Goal: Task Accomplishment & Management: Complete application form

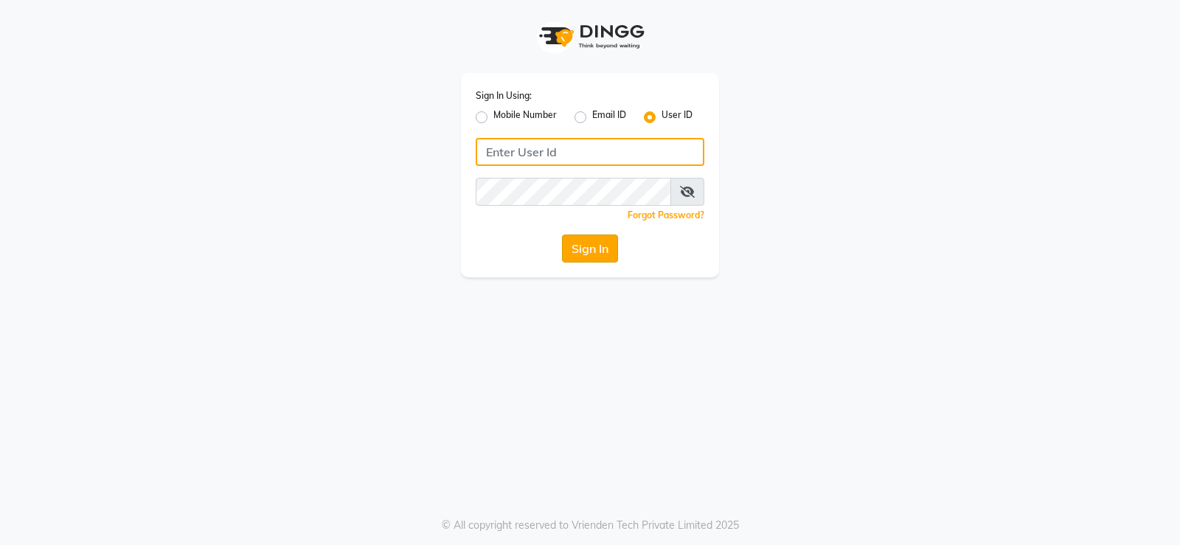
type input "prabhutasalon"
click at [591, 249] on button "Sign In" at bounding box center [590, 249] width 56 height 28
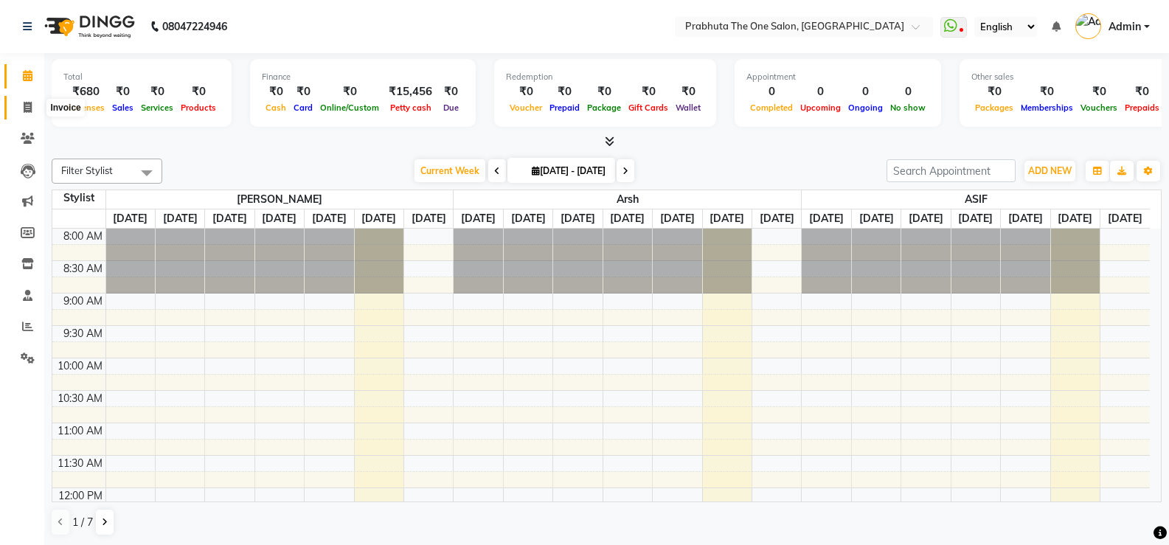
click at [20, 102] on span at bounding box center [28, 108] width 26 height 17
select select "service"
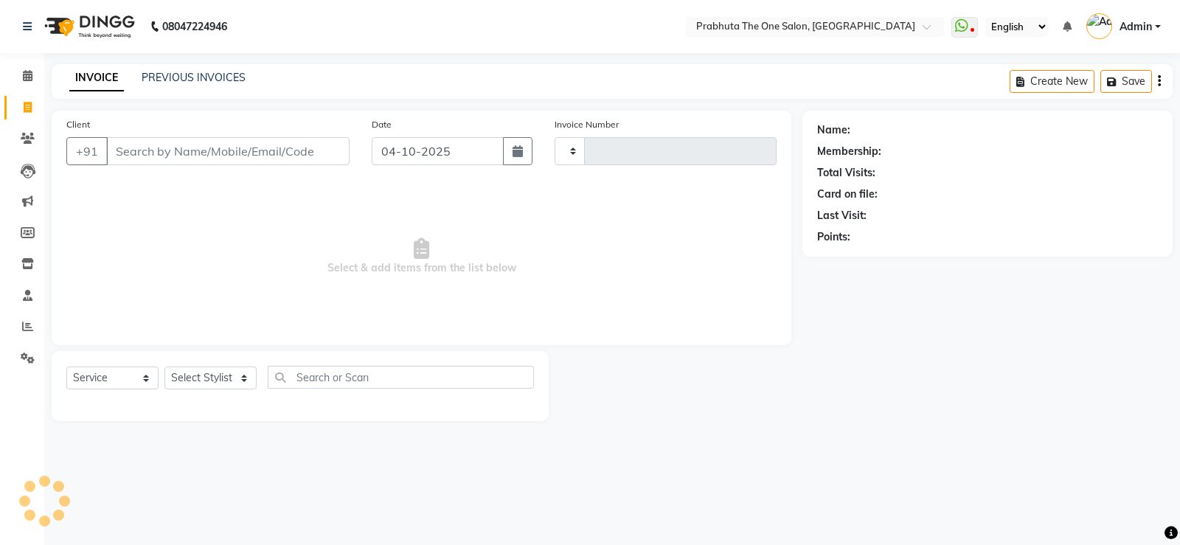
type input "1441"
select select "5326"
click at [150, 152] on input "Client" at bounding box center [227, 151] width 243 height 28
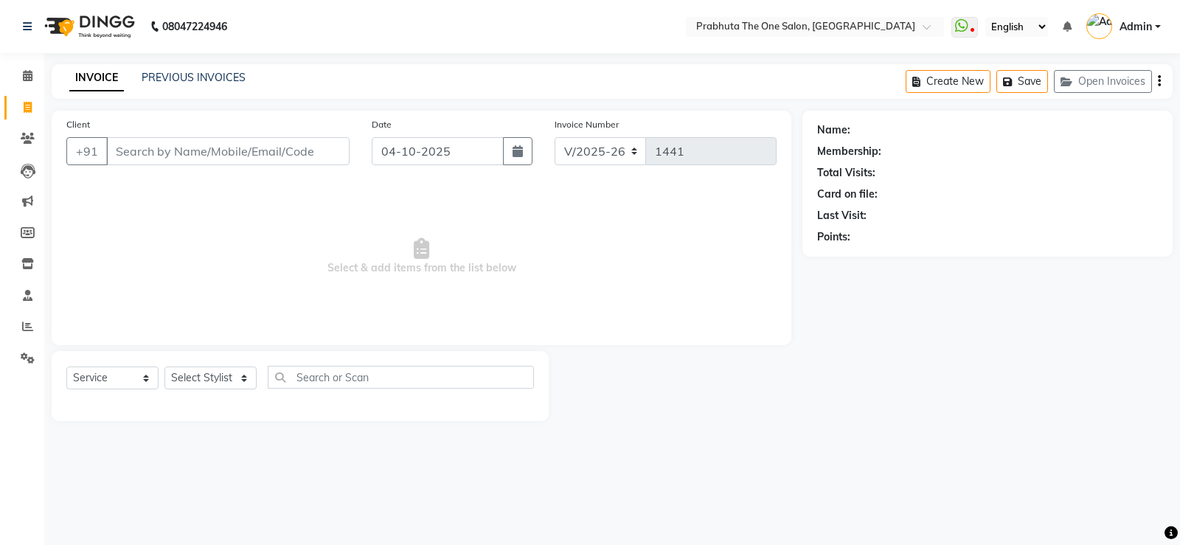
click at [130, 147] on input "Client" at bounding box center [227, 151] width 243 height 28
click at [188, 381] on select "Select Stylist [PERSON_NAME] [PERSON_NAME] ausween [PERSON_NAME] [PERSON_NAME] …" at bounding box center [210, 378] width 92 height 23
click at [164, 367] on select "Select Stylist [PERSON_NAME] [PERSON_NAME] ausween [PERSON_NAME] [PERSON_NAME] …" at bounding box center [210, 378] width 92 height 23
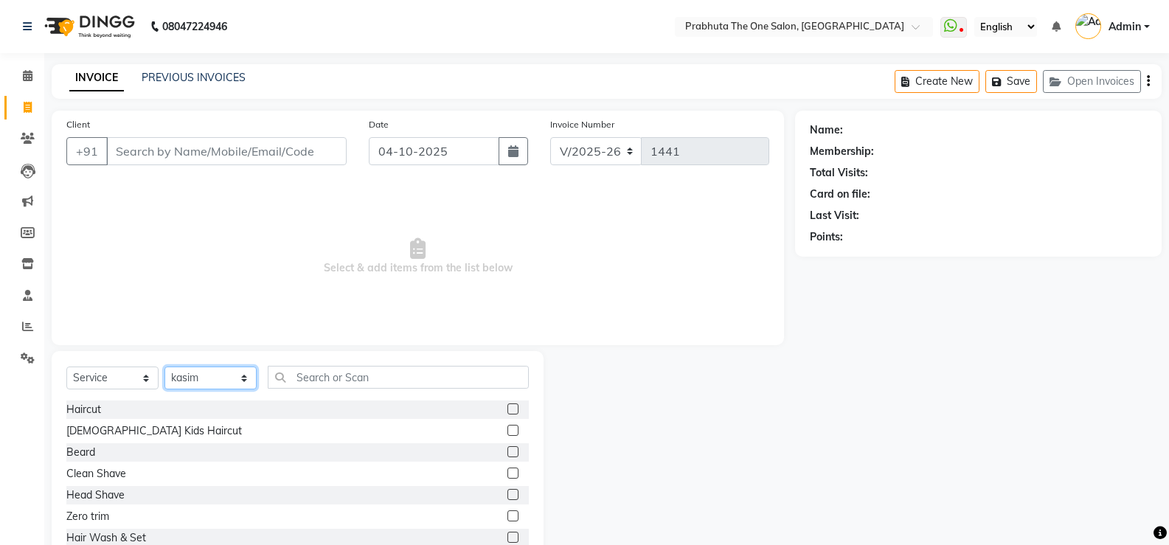
click at [226, 379] on select "Select Stylist [PERSON_NAME] [PERSON_NAME] ausween [PERSON_NAME] [PERSON_NAME] …" at bounding box center [210, 378] width 92 height 23
select select "82692"
click at [164, 367] on select "Select Stylist [PERSON_NAME] [PERSON_NAME] ausween [PERSON_NAME] [PERSON_NAME] …" at bounding box center [210, 378] width 92 height 23
click at [440, 373] on input "text" at bounding box center [398, 377] width 261 height 23
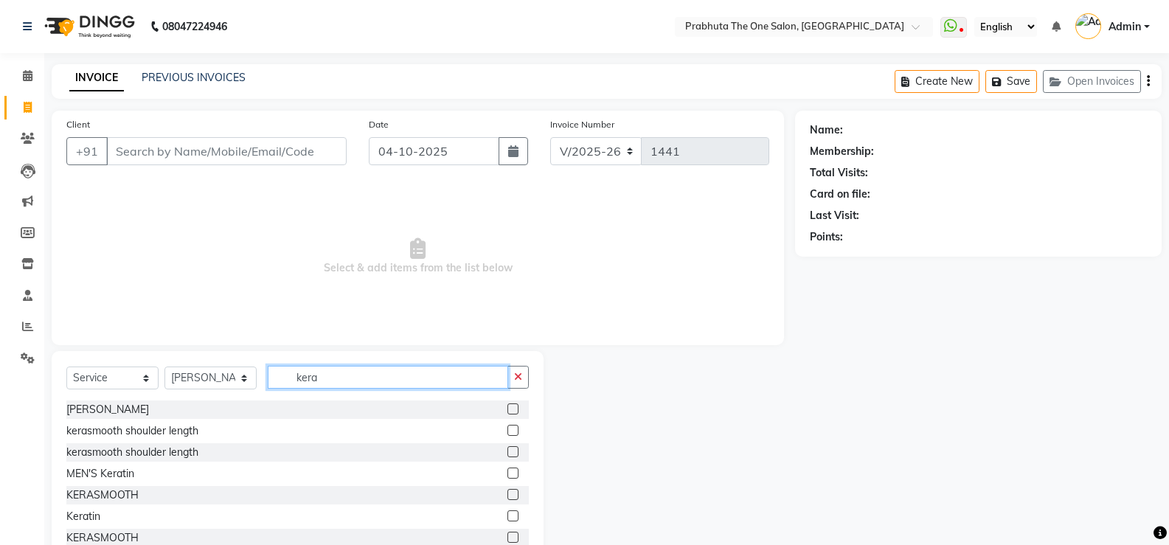
type input "kera"
click at [507, 404] on label at bounding box center [512, 408] width 11 height 11
click at [507, 405] on input "checkbox" at bounding box center [512, 410] width 10 height 10
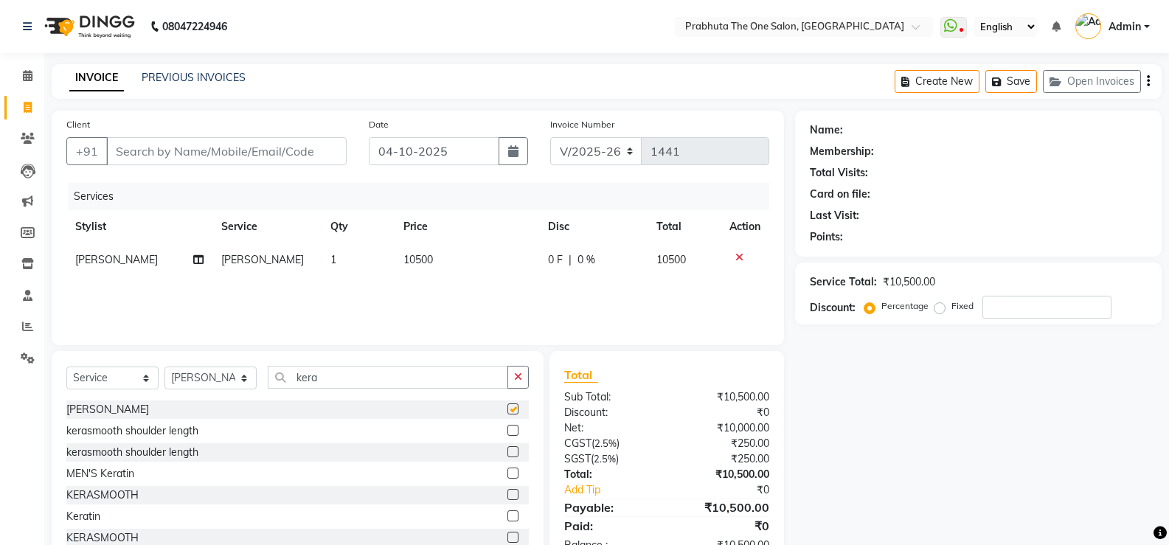
checkbox input "false"
click at [437, 251] on td "10500" at bounding box center [467, 259] width 145 height 33
select select "82692"
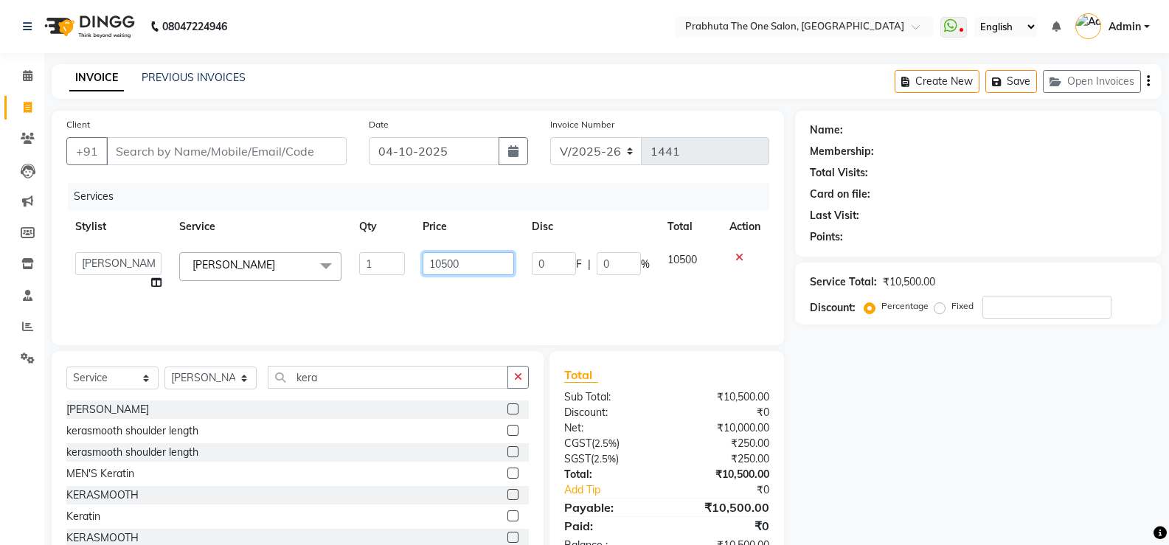
click at [490, 254] on input "10500" at bounding box center [469, 263] width 92 height 23
type input "1"
type input "2500"
click at [628, 285] on div "Services Stylist Service Qty Price Disc Total Action [PERSON_NAME] [PERSON_NAME…" at bounding box center [417, 257] width 703 height 148
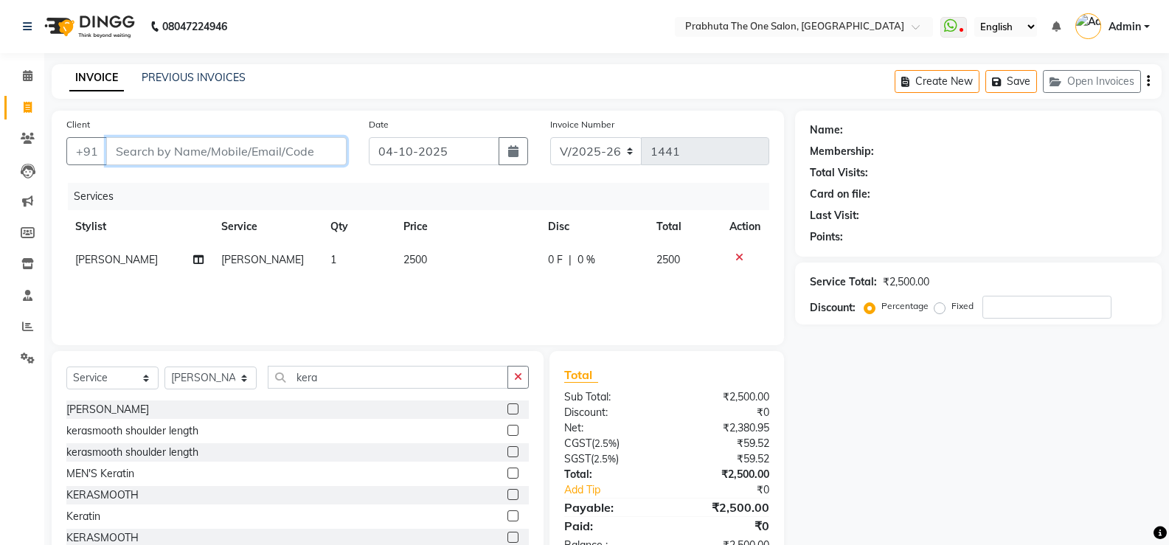
click at [170, 150] on input "Client" at bounding box center [226, 151] width 240 height 28
type input "9"
type input "0"
type input "9708859979"
click at [313, 160] on button "Add Client" at bounding box center [309, 151] width 76 height 28
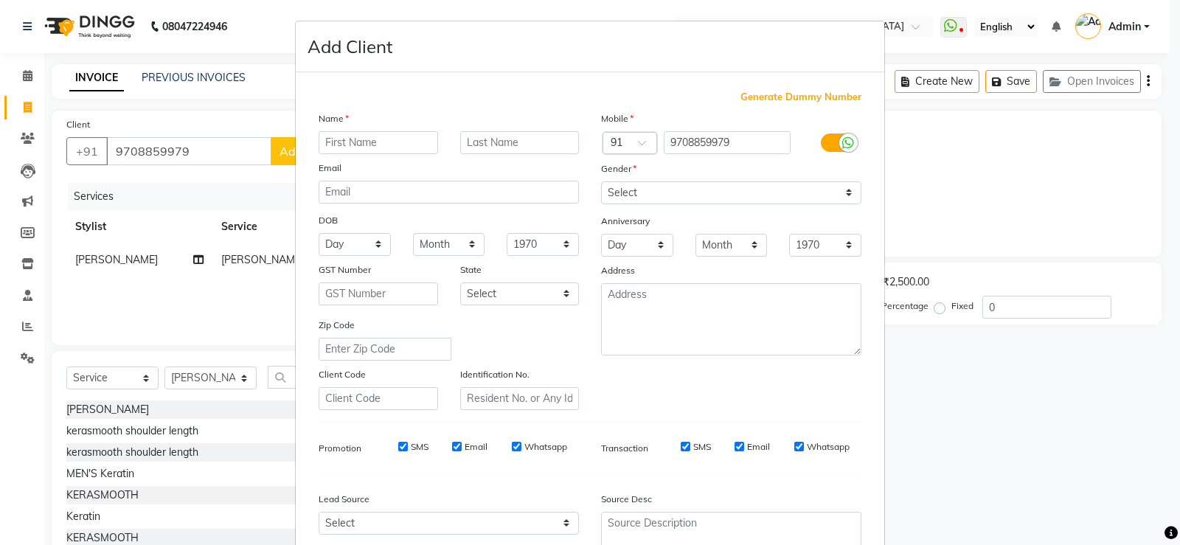
click at [344, 142] on input "text" at bounding box center [378, 142] width 119 height 23
type input "Nikku"
click at [753, 204] on select "Select [DEMOGRAPHIC_DATA] [DEMOGRAPHIC_DATA] Other Prefer Not To Say" at bounding box center [731, 192] width 260 height 23
select select "[DEMOGRAPHIC_DATA]"
click at [601, 181] on select "Select [DEMOGRAPHIC_DATA] [DEMOGRAPHIC_DATA] Other Prefer Not To Say" at bounding box center [731, 192] width 260 height 23
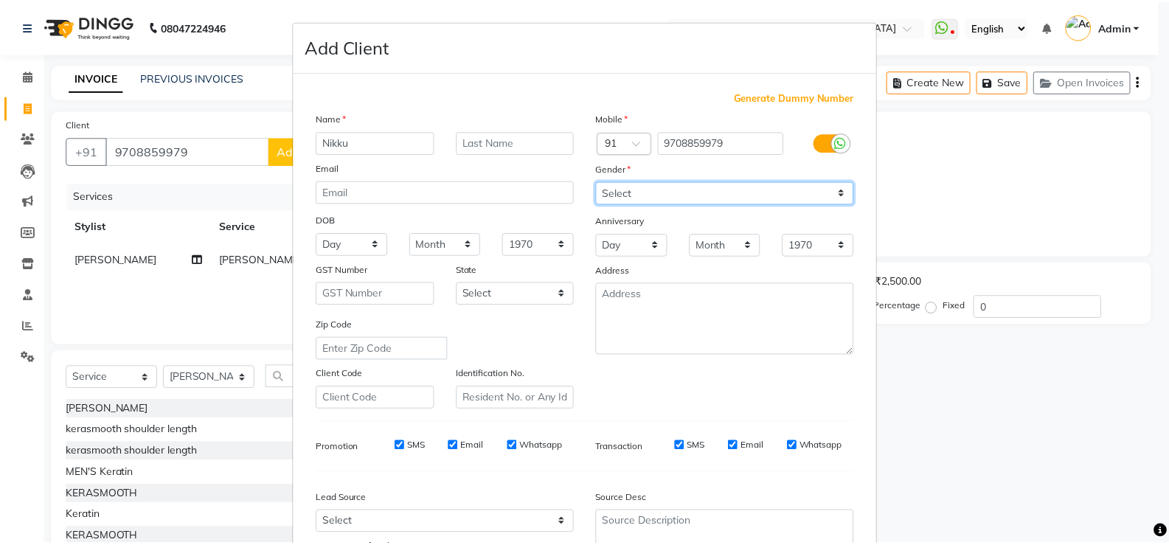
scroll to position [136, 0]
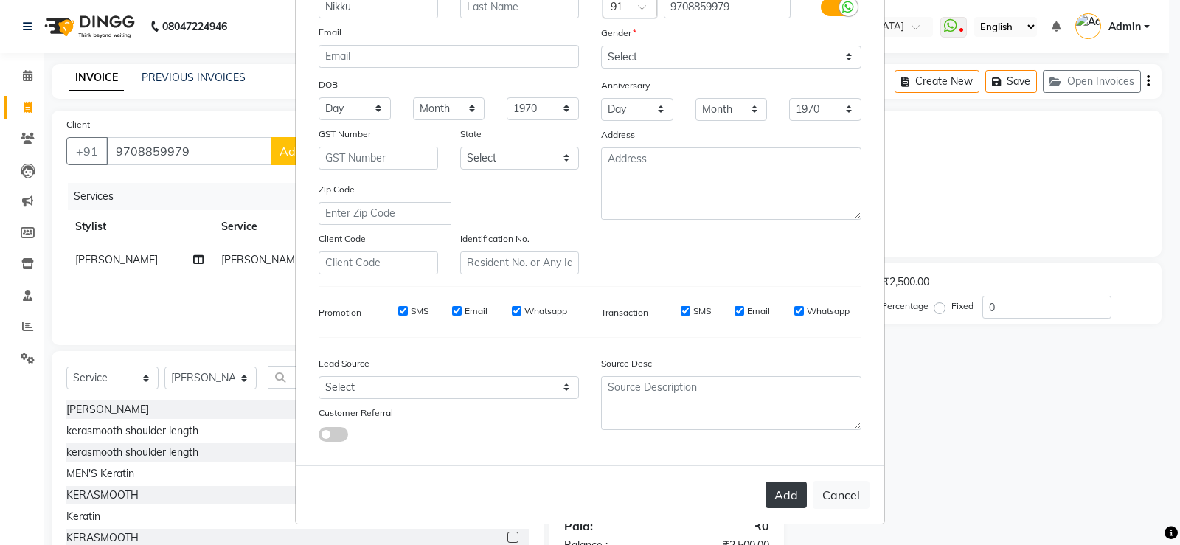
click at [753, 451] on button "Add" at bounding box center [786, 495] width 41 height 27
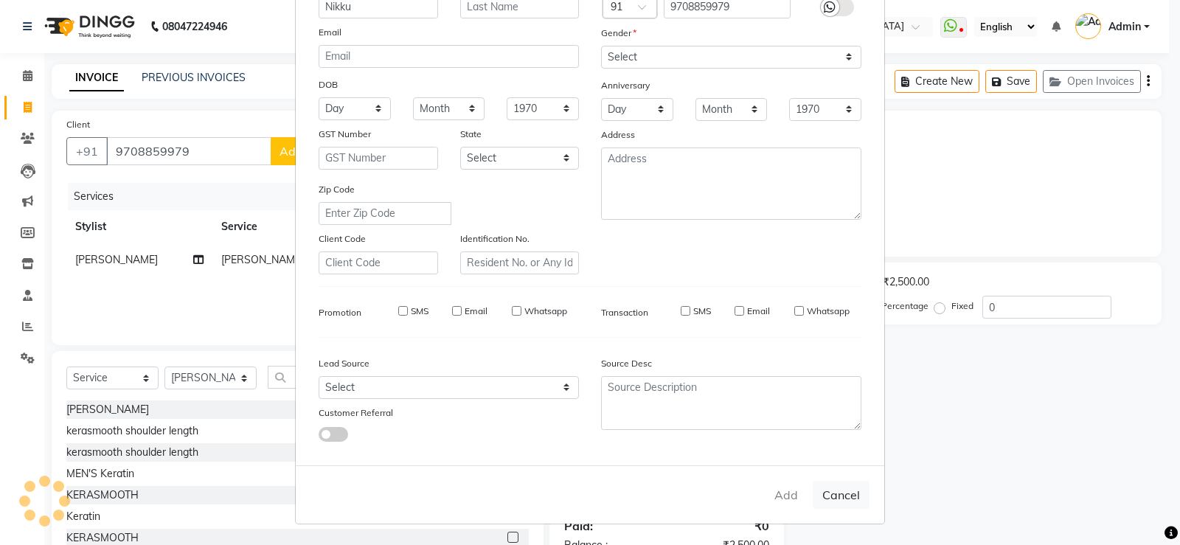
select select
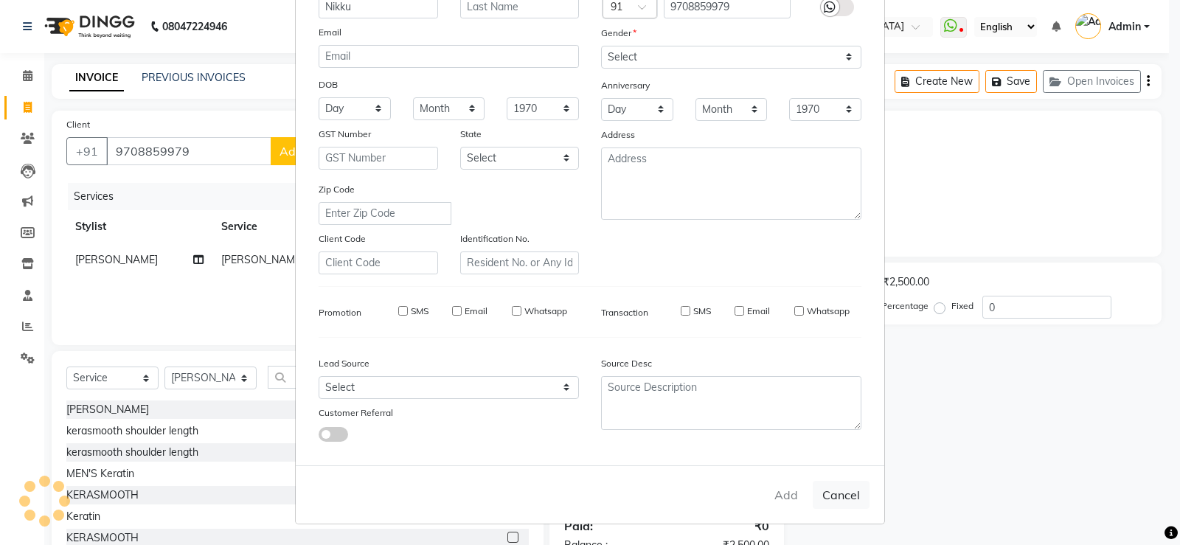
select select
checkbox input "false"
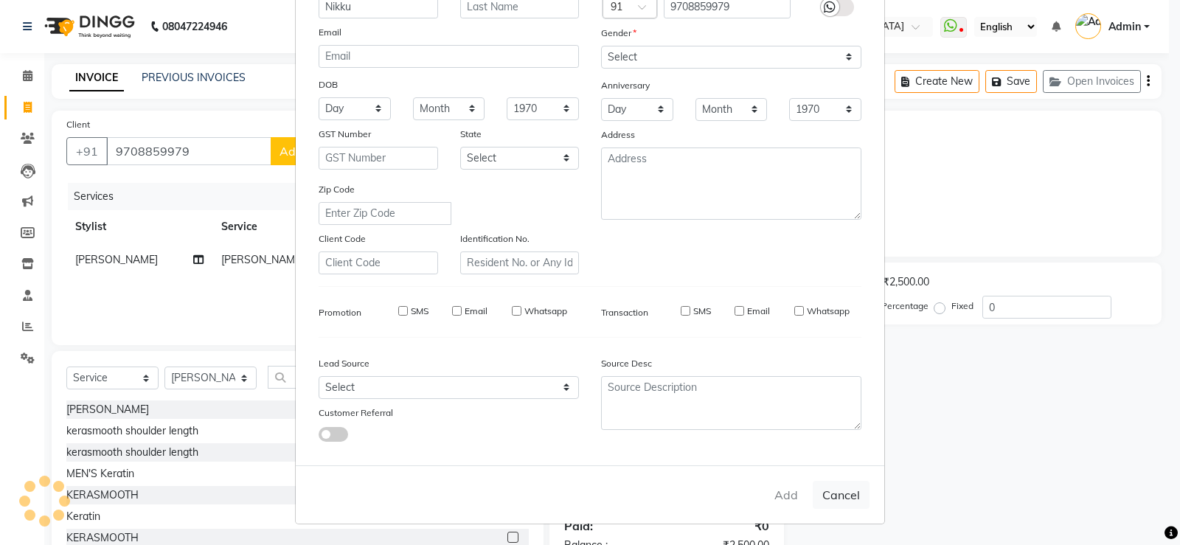
checkbox input "false"
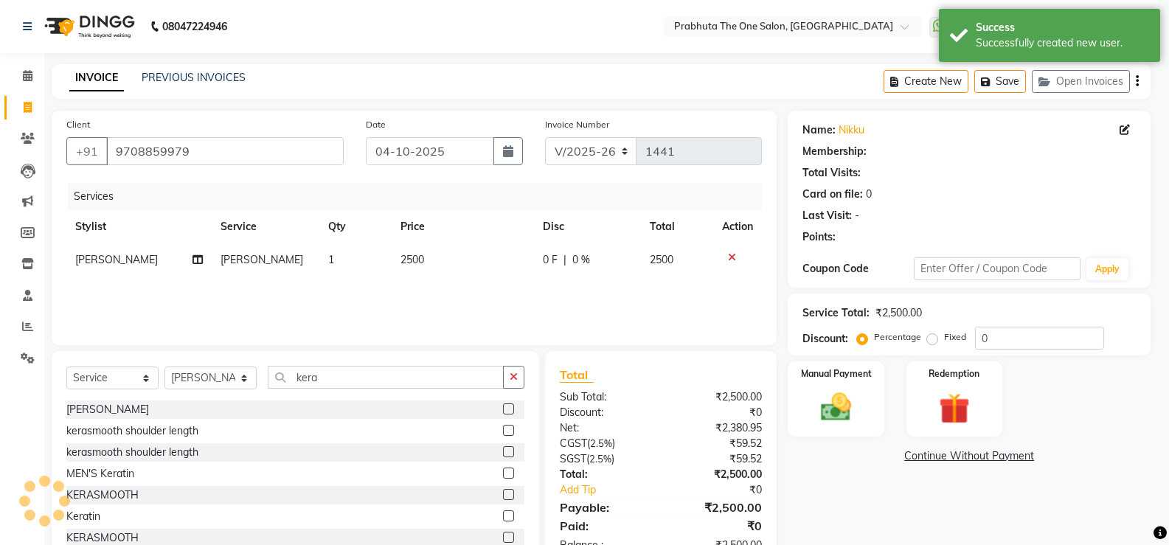
select select "1: Object"
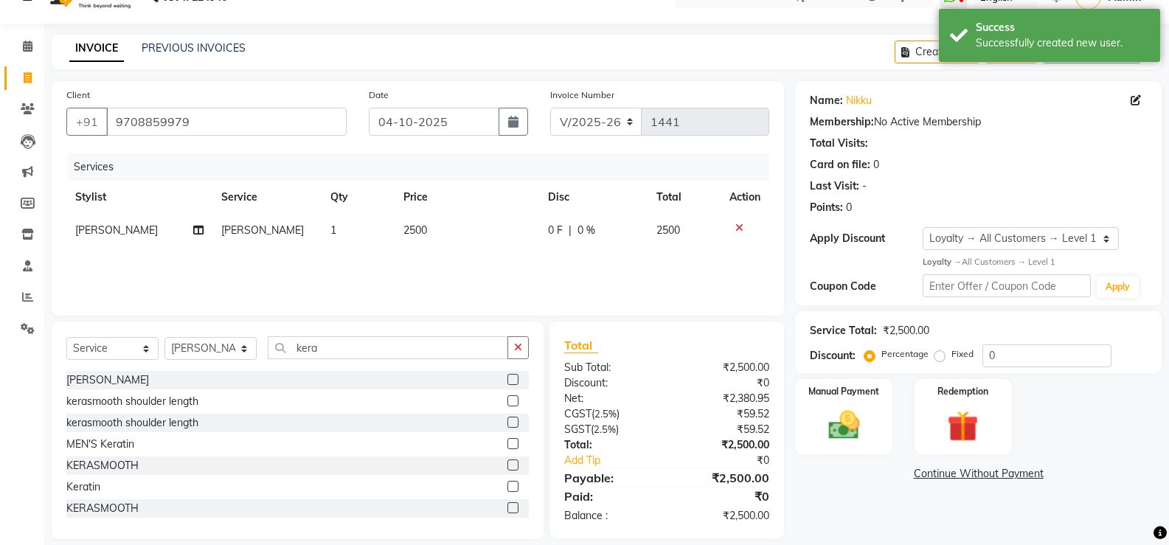
scroll to position [46, 0]
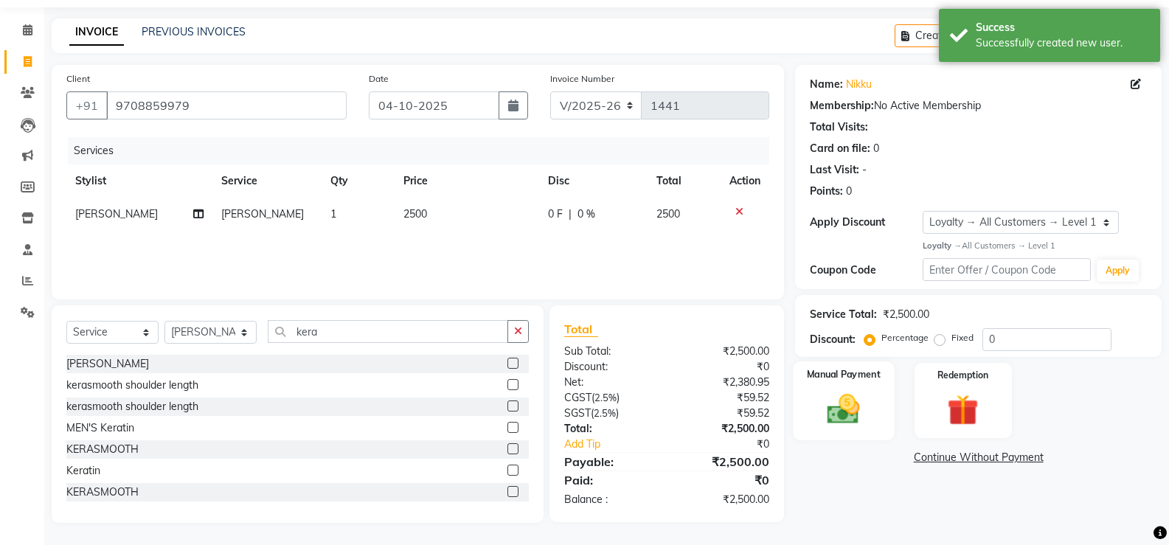
click at [753, 385] on div "Manual Payment" at bounding box center [844, 400] width 101 height 79
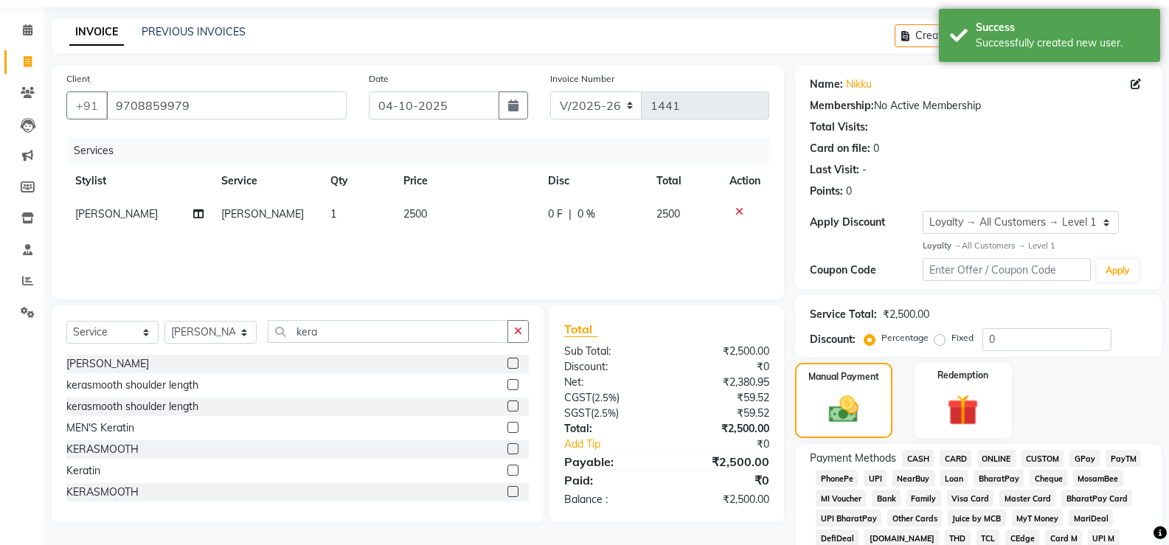
click at [753, 451] on span "GPay" at bounding box center [1084, 458] width 30 height 17
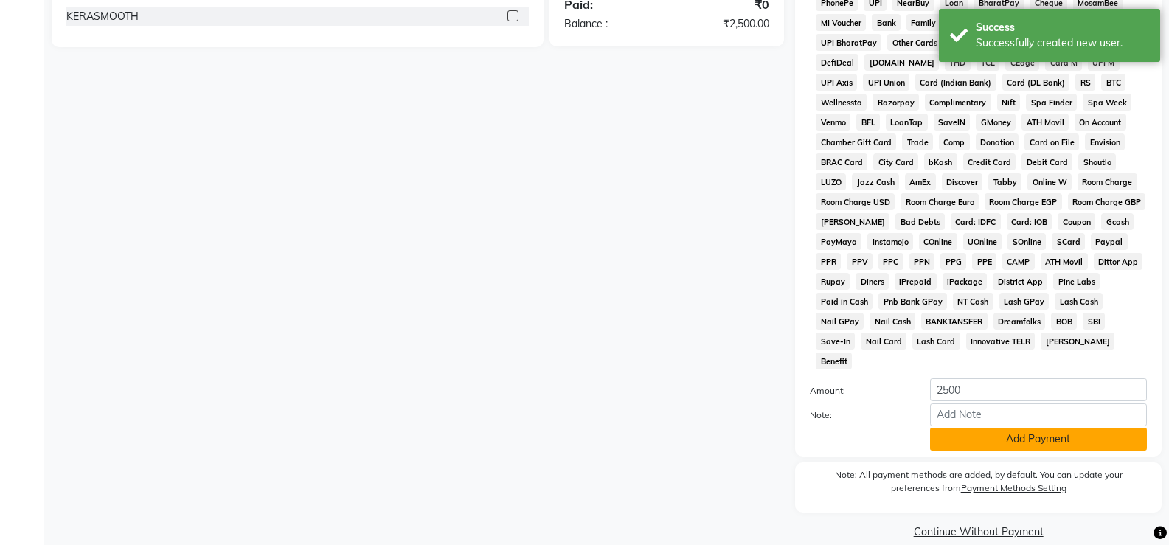
click at [753, 428] on button "Add Payment" at bounding box center [1038, 439] width 217 height 23
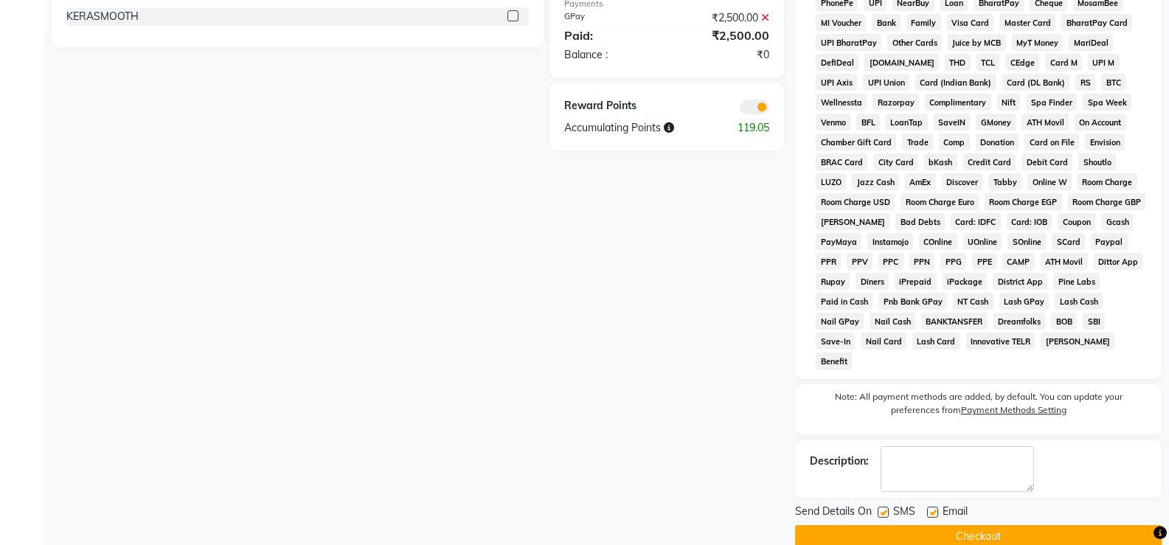
click at [753, 451] on button "Checkout" at bounding box center [978, 536] width 367 height 23
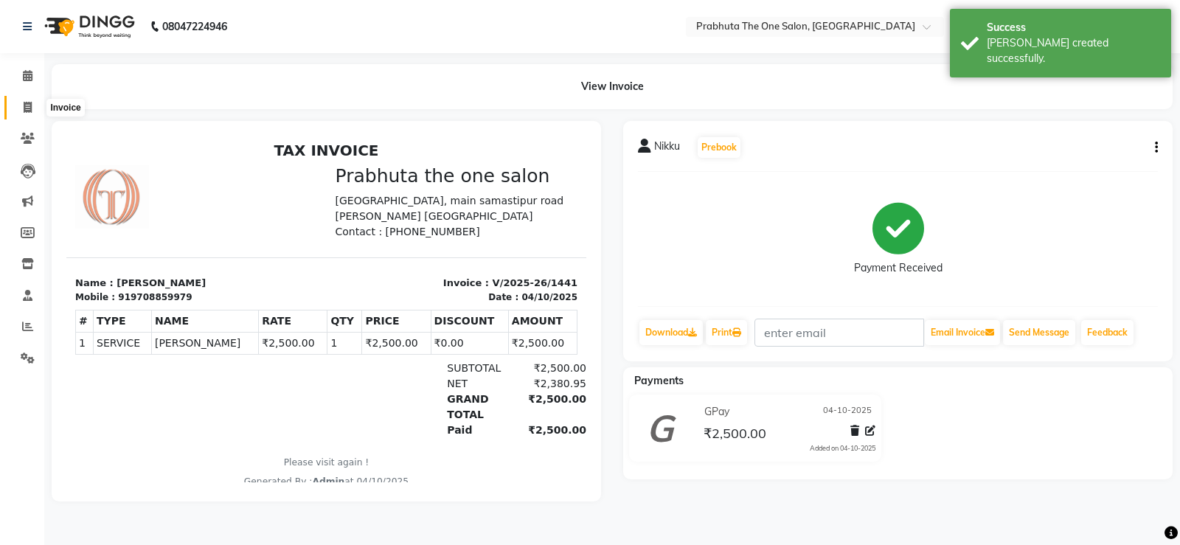
drag, startPoint x: 31, startPoint y: 104, endPoint x: 35, endPoint y: 58, distance: 46.7
click at [31, 103] on icon at bounding box center [28, 107] width 8 height 11
select select "5326"
select select "service"
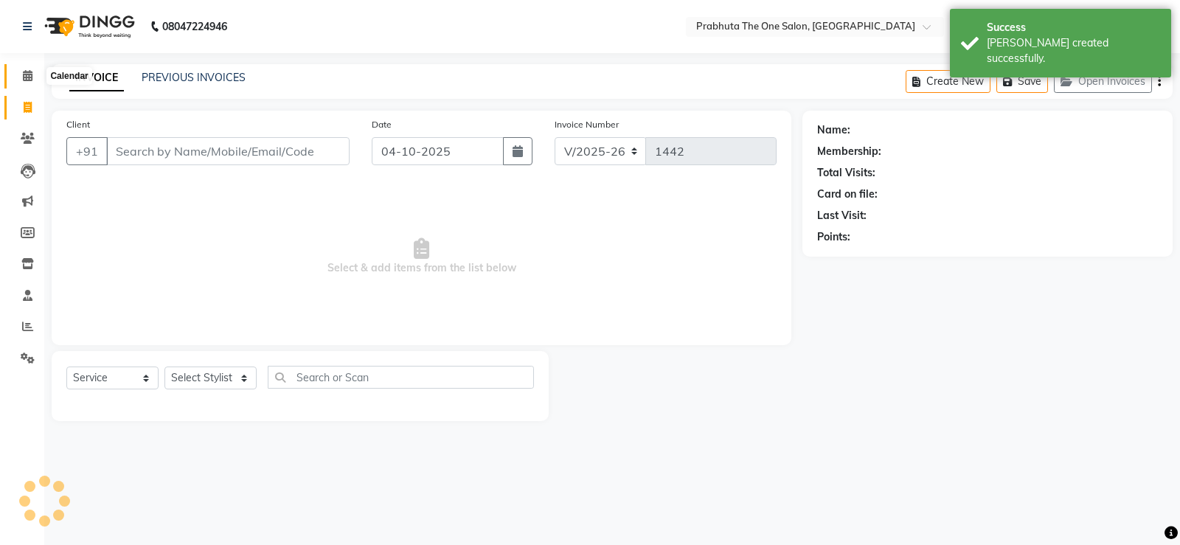
click at [18, 73] on span at bounding box center [28, 76] width 26 height 17
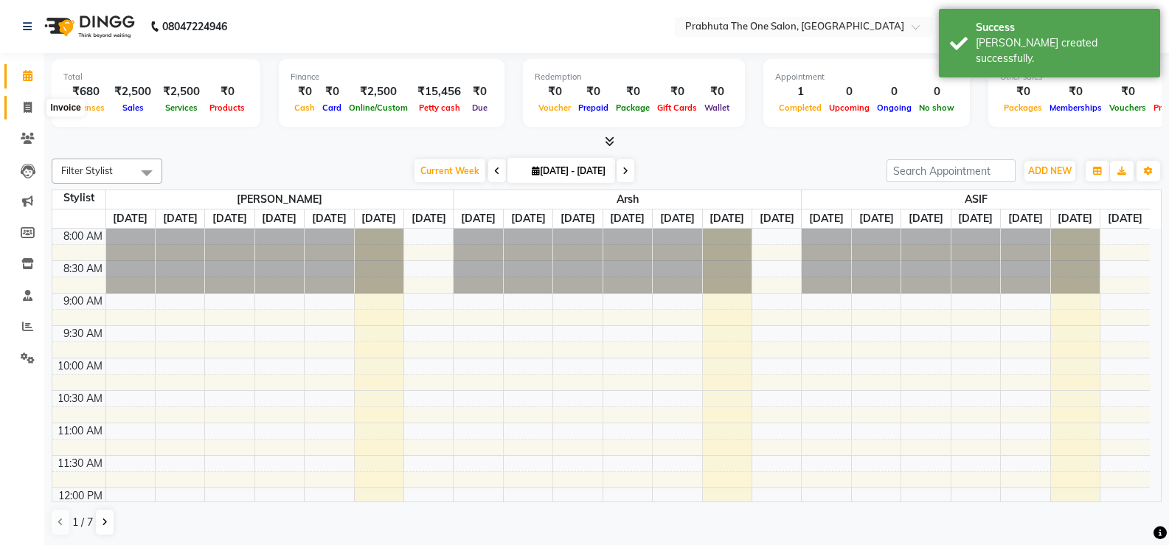
click at [24, 102] on icon at bounding box center [28, 107] width 8 height 11
select select "5326"
select select "service"
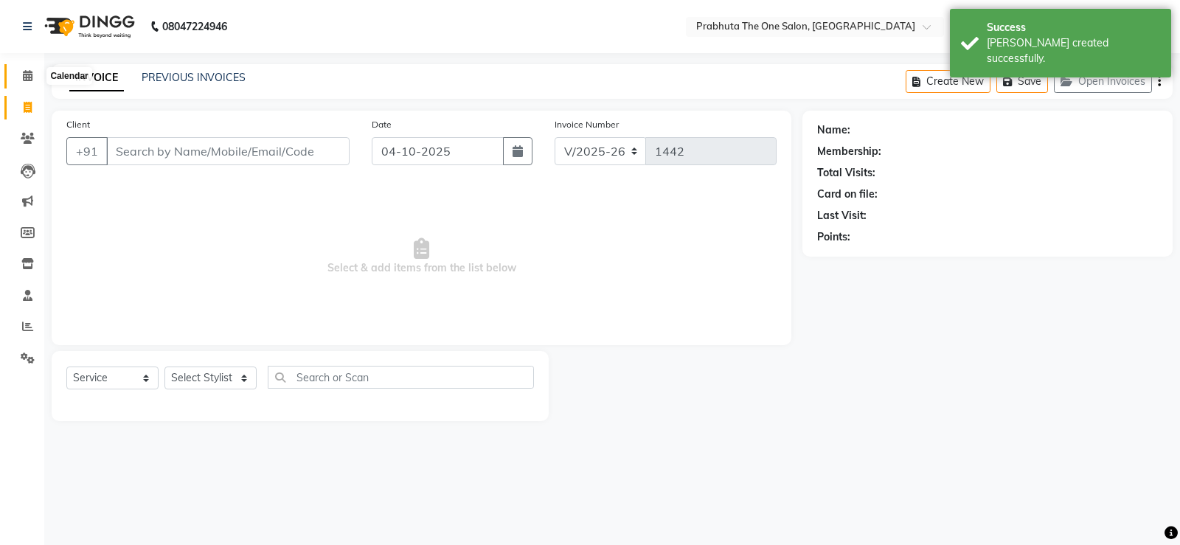
click at [30, 83] on span at bounding box center [28, 76] width 26 height 17
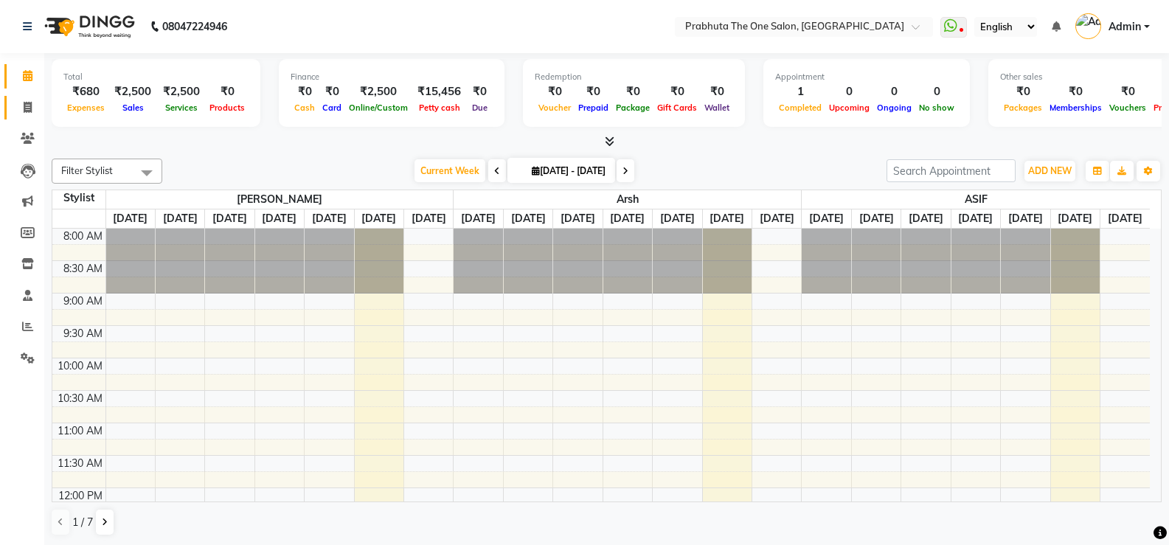
click at [32, 119] on link "Invoice" at bounding box center [21, 108] width 35 height 24
select select "service"
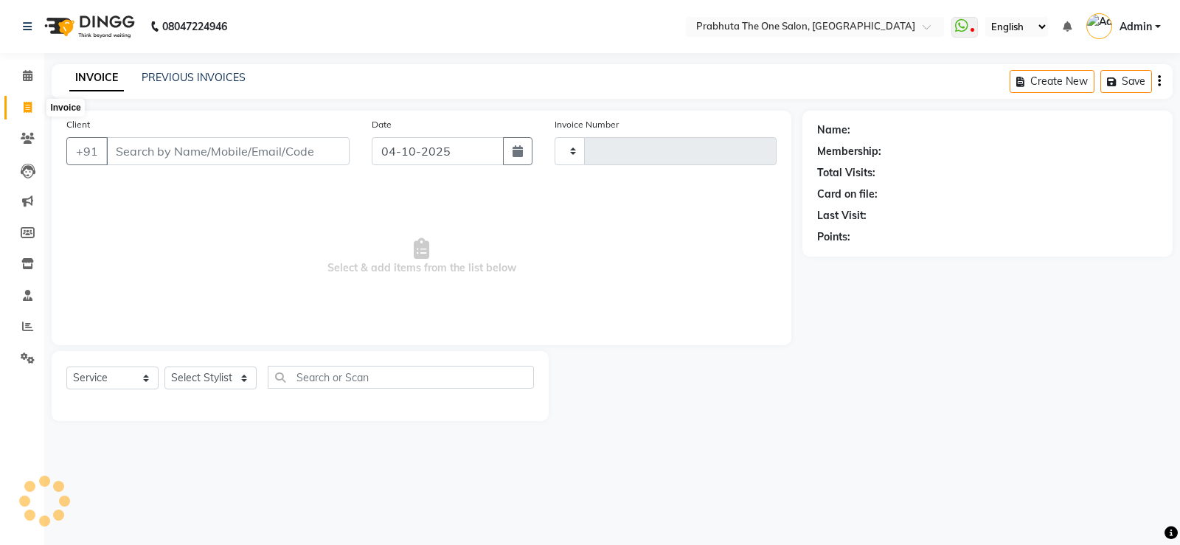
type input "1442"
select select "5326"
